Goal: Register for event/course

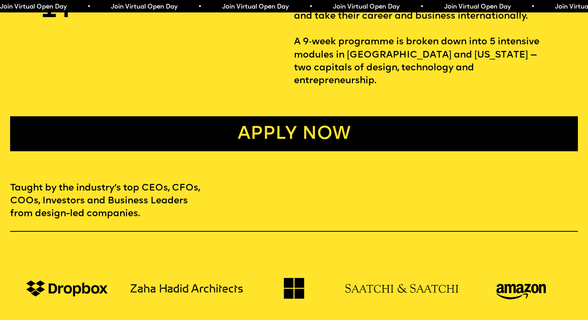
scroll to position [418, 0]
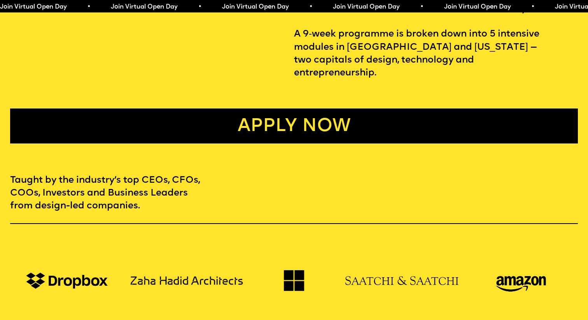
click at [441, 113] on link "Apply now" at bounding box center [294, 125] width 568 height 35
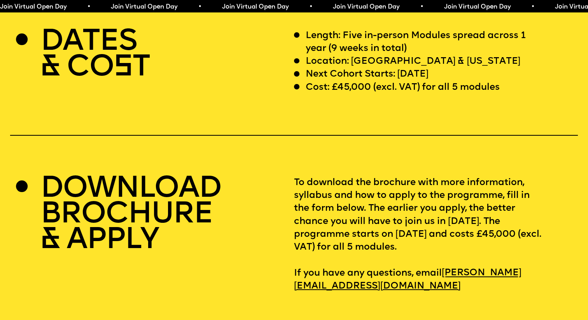
scroll to position [2369, 0]
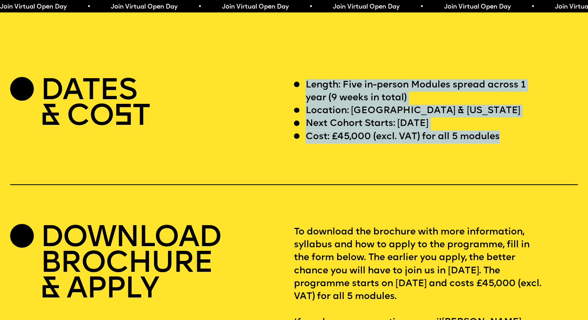
drag, startPoint x: 301, startPoint y: 73, endPoint x: 517, endPoint y: 122, distance: 221.4
click at [517, 122] on div "Length: Five in-person Modules spread across 1 year (9 weeks in total) Location…" at bounding box center [436, 111] width 284 height 65
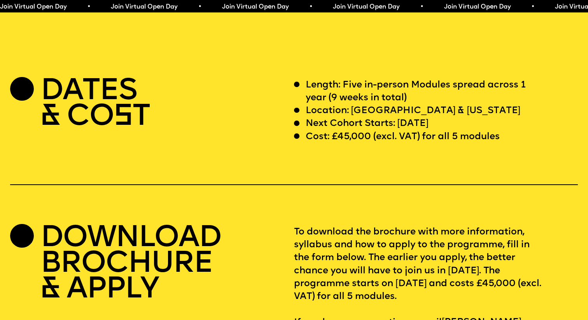
click at [516, 131] on div "Cost: £45,000 (excl. VAT) for all 5 modules" at bounding box center [418, 137] width 248 height 13
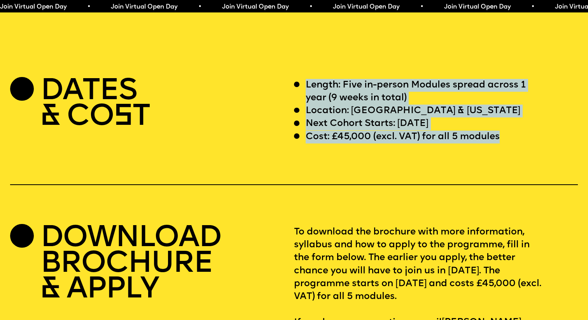
drag, startPoint x: 493, startPoint y: 124, endPoint x: 305, endPoint y: 77, distance: 193.8
click at [305, 79] on div "Length: Five in-person Modules spread across 1 year (9 weeks in total) Location…" at bounding box center [436, 111] width 284 height 65
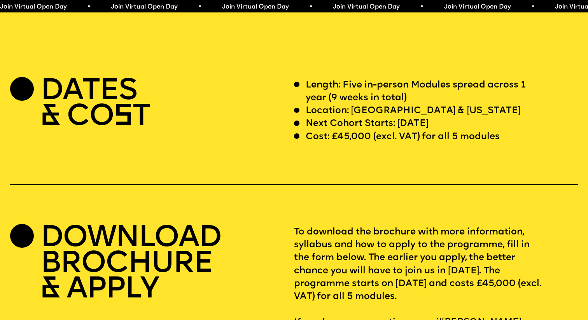
click at [334, 79] on p "Length: Five in-person Modules spread across 1 year (9 weeks in total)" at bounding box center [424, 92] width 237 height 26
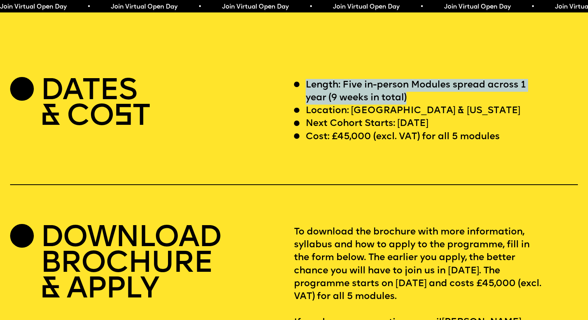
click at [334, 79] on p "Length: Five in-person Modules spread across 1 year (9 weeks in total)" at bounding box center [424, 92] width 237 height 26
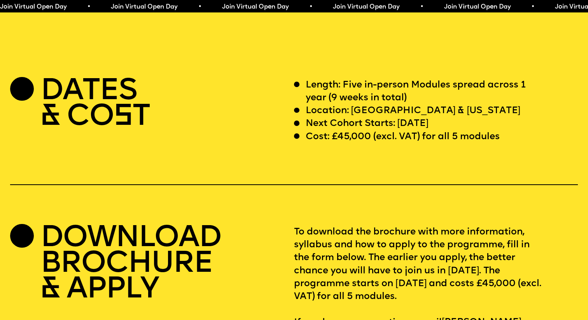
click at [389, 131] on p "Cost: £45,000 (excl. VAT) for all 5 modules" at bounding box center [403, 137] width 194 height 13
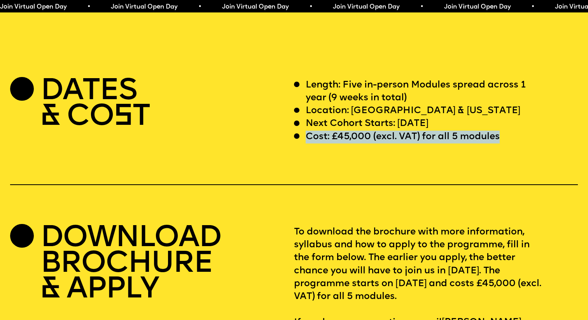
click at [389, 131] on p "Cost: £45,000 (excl. VAT) for all 5 modules" at bounding box center [403, 137] width 194 height 13
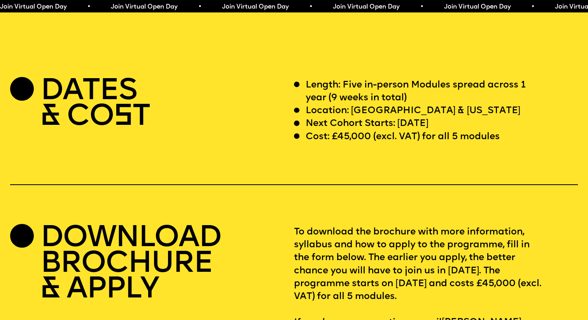
click at [404, 117] on p "Next Cohort Starts: [DATE]" at bounding box center [367, 123] width 123 height 13
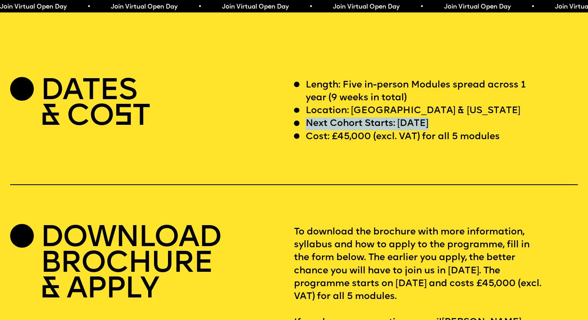
click at [404, 117] on p "Next Cohort Starts: [DATE]" at bounding box center [367, 123] width 123 height 13
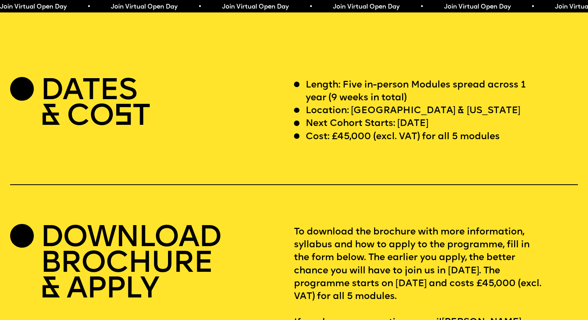
click at [432, 131] on p "Cost: £45,000 (excl. VAT) for all 5 modules" at bounding box center [403, 137] width 194 height 13
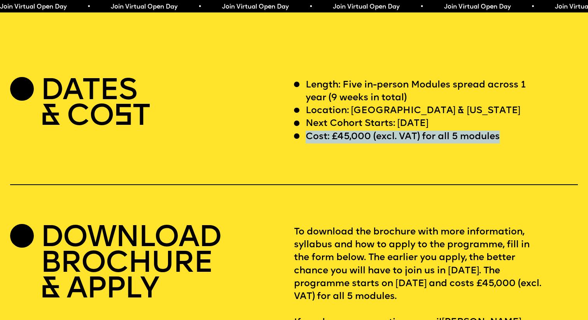
click at [431, 131] on p "Cost: £45,000 (excl. VAT) for all 5 modules" at bounding box center [403, 137] width 194 height 13
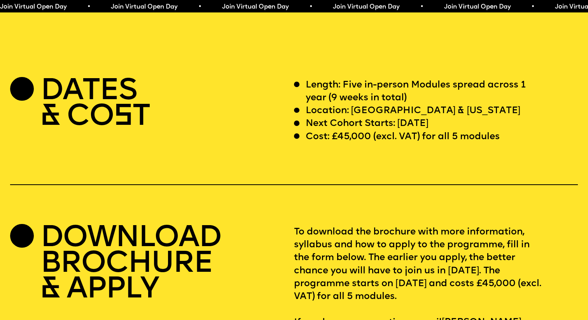
click at [461, 117] on div "Next Cohort Starts: [DATE]" at bounding box center [418, 123] width 248 height 13
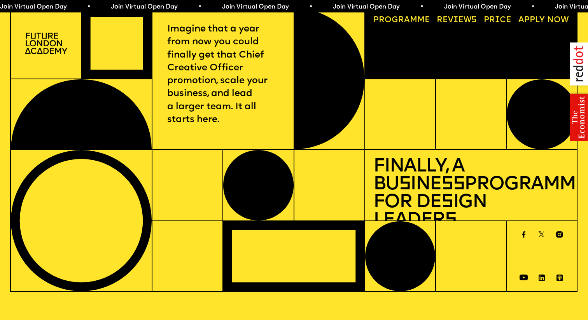
scroll to position [0, 0]
